Goal: Entertainment & Leisure: Consume media (video, audio)

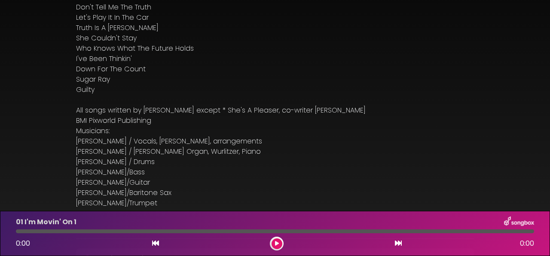
scroll to position [153, 0]
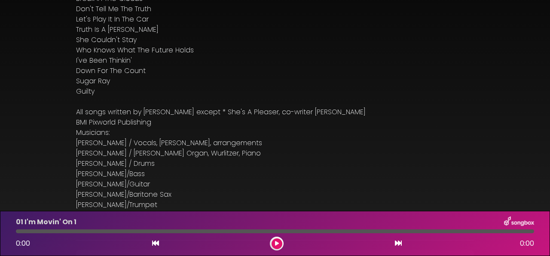
click at [274, 244] on button at bounding box center [277, 244] width 11 height 11
click at [275, 244] on button at bounding box center [277, 244] width 11 height 11
click at [277, 244] on icon at bounding box center [277, 243] width 4 height 5
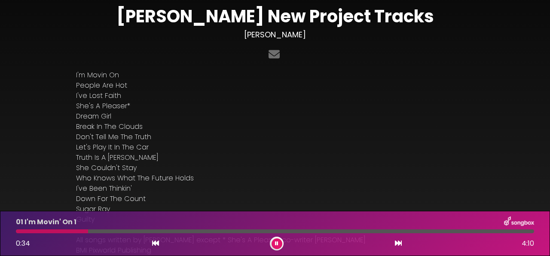
scroll to position [26, 0]
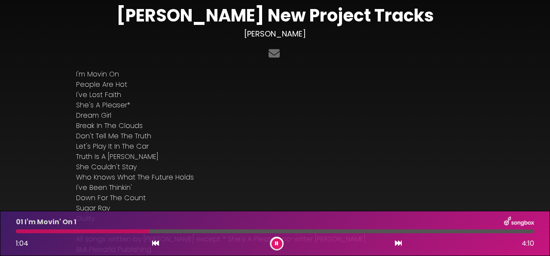
click at [398, 244] on icon at bounding box center [398, 243] width 7 height 7
click at [399, 243] on icon at bounding box center [398, 243] width 7 height 7
click at [398, 244] on icon at bounding box center [398, 243] width 7 height 7
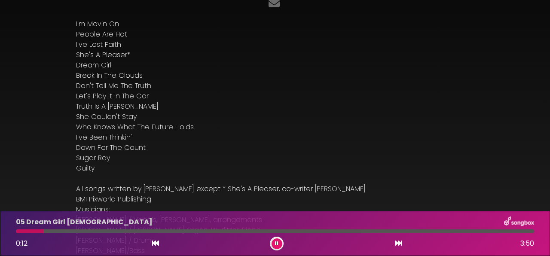
scroll to position [75, 0]
click at [398, 243] on icon at bounding box center [398, 243] width 7 height 7
click at [277, 245] on icon at bounding box center [276, 243] width 3 height 5
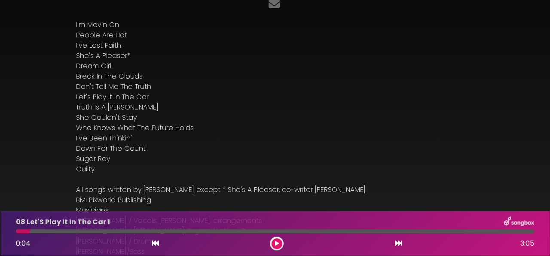
click at [424, 230] on div at bounding box center [275, 232] width 519 height 4
click at [276, 243] on icon at bounding box center [277, 243] width 4 height 5
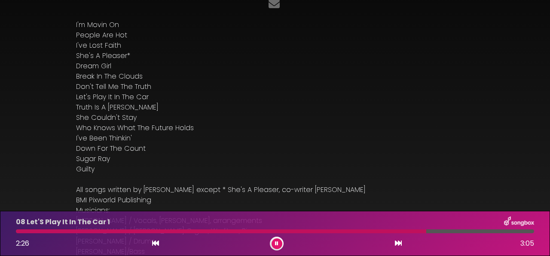
click at [399, 245] on icon at bounding box center [398, 243] width 7 height 7
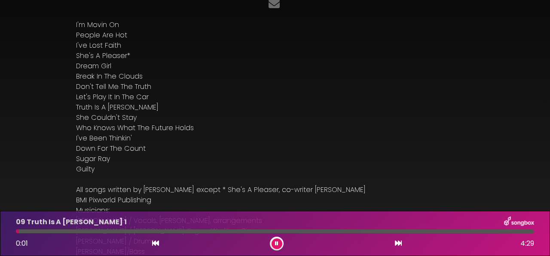
click at [400, 242] on icon at bounding box center [398, 243] width 7 height 7
click at [400, 244] on icon at bounding box center [398, 243] width 7 height 7
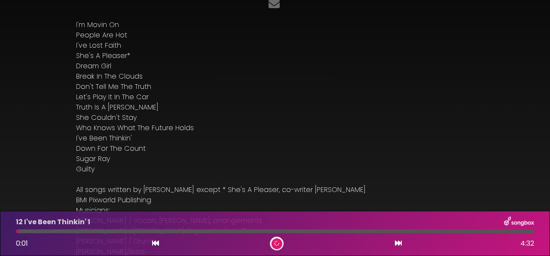
click at [400, 244] on icon at bounding box center [398, 243] width 7 height 7
click at [398, 245] on icon at bounding box center [398, 243] width 7 height 7
